Goal: Complete application form

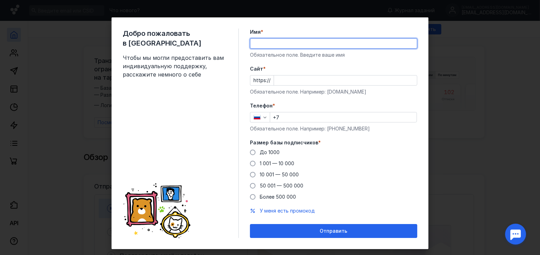
click at [252, 44] on input "Имя *" at bounding box center [333, 44] width 167 height 10
type input "[PERSON_NAME]"
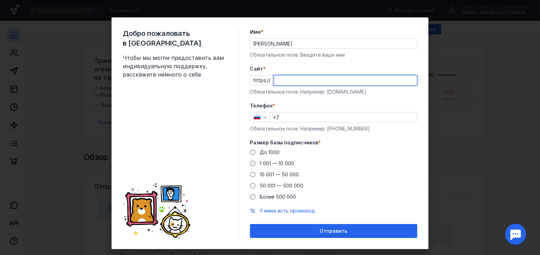
click at [287, 77] on input "Cайт *" at bounding box center [345, 81] width 143 height 10
type input "б"
click at [282, 80] on input "blicly" at bounding box center [345, 81] width 143 height 10
click at [291, 78] on input "blikly" at bounding box center [345, 81] width 143 height 10
type input "[DOMAIN_NAME]"
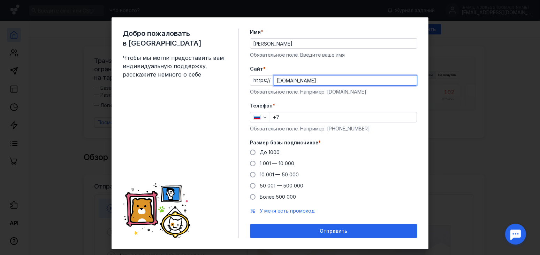
click at [250, 224] on button "Отправить" at bounding box center [333, 231] width 167 height 14
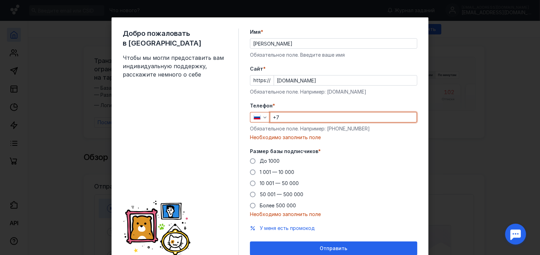
click at [299, 119] on input "+7" at bounding box center [343, 118] width 146 height 10
type input "[PHONE_NUMBER]"
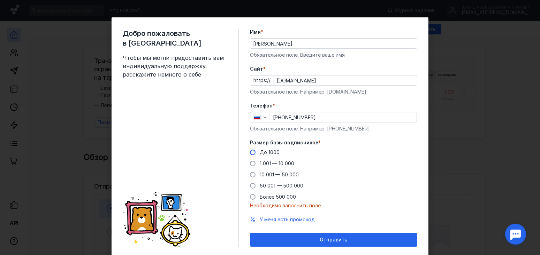
click at [250, 151] on span at bounding box center [253, 153] width 6 height 6
click at [0, 0] on input "До 1000" at bounding box center [0, 0] width 0 height 0
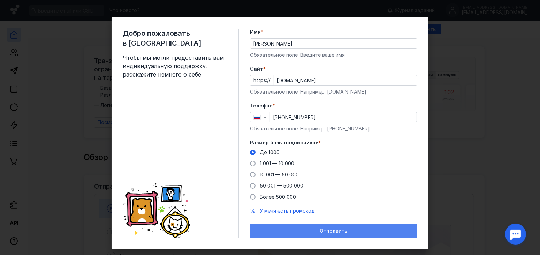
click at [327, 231] on span "Отправить" at bounding box center [334, 232] width 28 height 6
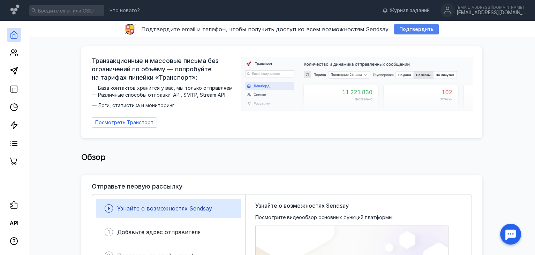
click at [405, 31] on span "Подтвердить" at bounding box center [416, 29] width 34 height 6
